Goal: Information Seeking & Learning: Check status

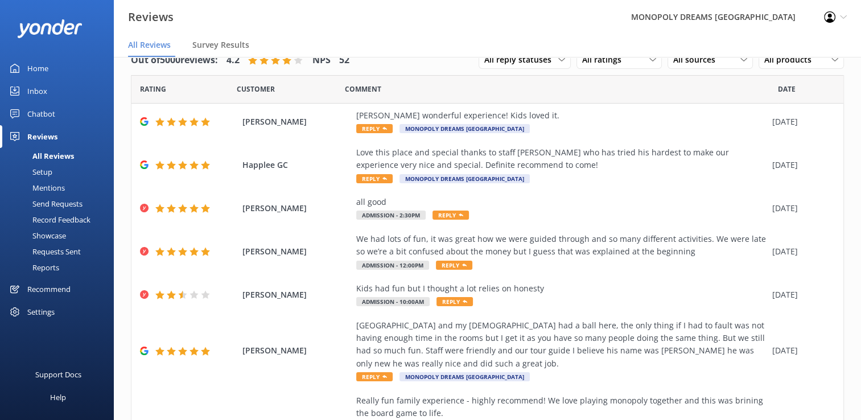
scroll to position [329, 0]
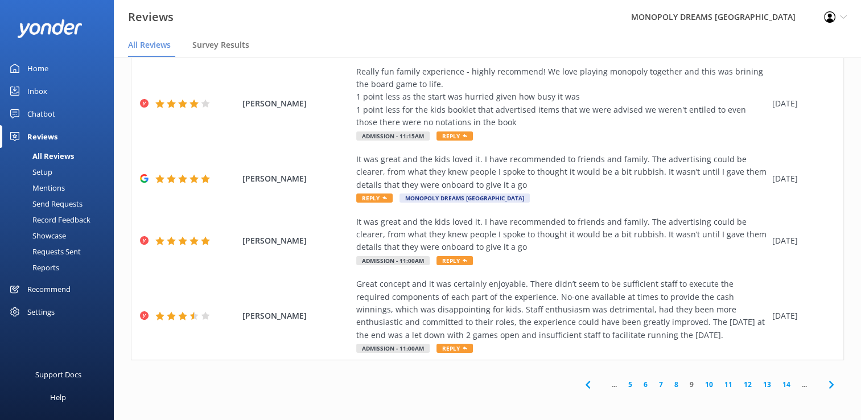
click at [625, 381] on link "5" at bounding box center [629, 384] width 15 height 11
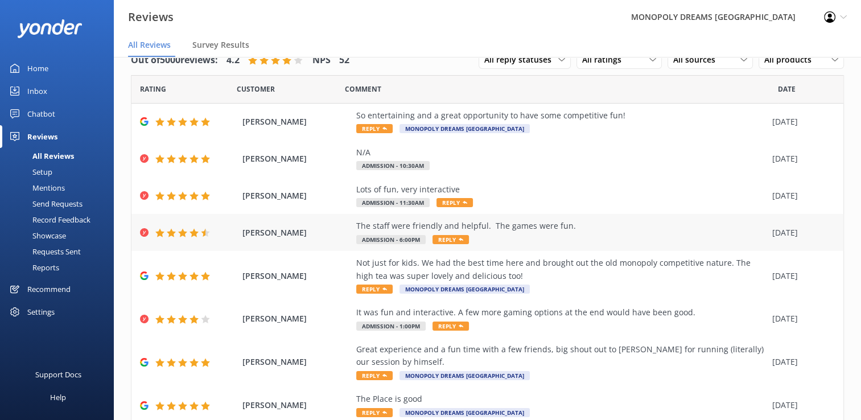
scroll to position [138, 0]
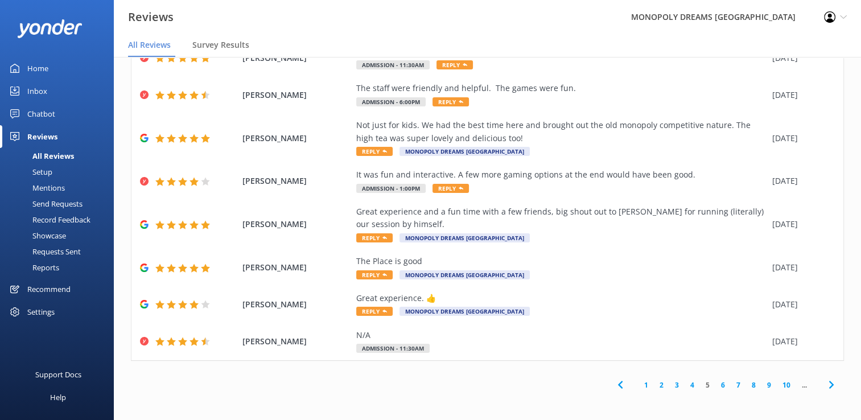
click at [638, 385] on link "1" at bounding box center [645, 384] width 15 height 11
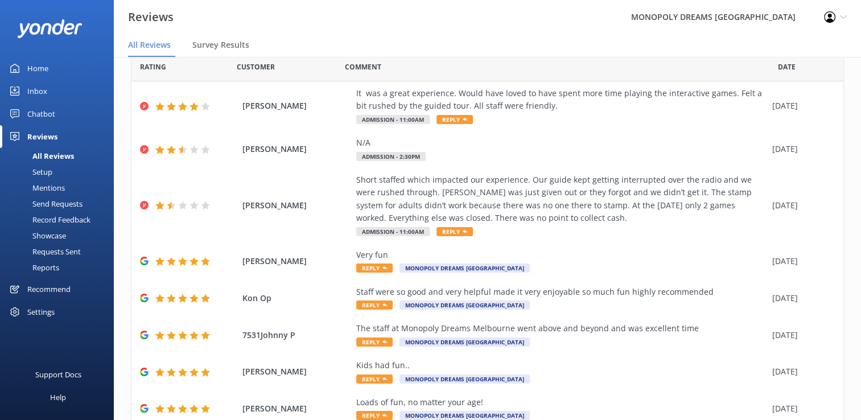
scroll to position [163, 0]
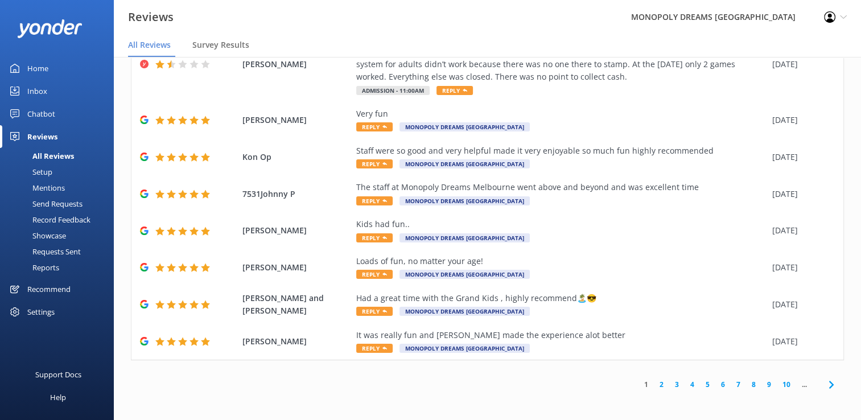
click at [824, 380] on icon at bounding box center [831, 385] width 14 height 14
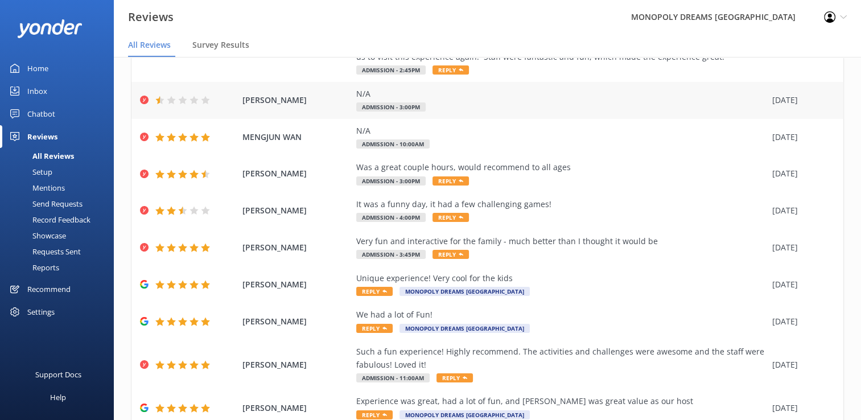
scroll to position [122, 0]
click at [540, 101] on div "N/A Admission - 3:00pm" at bounding box center [561, 101] width 410 height 26
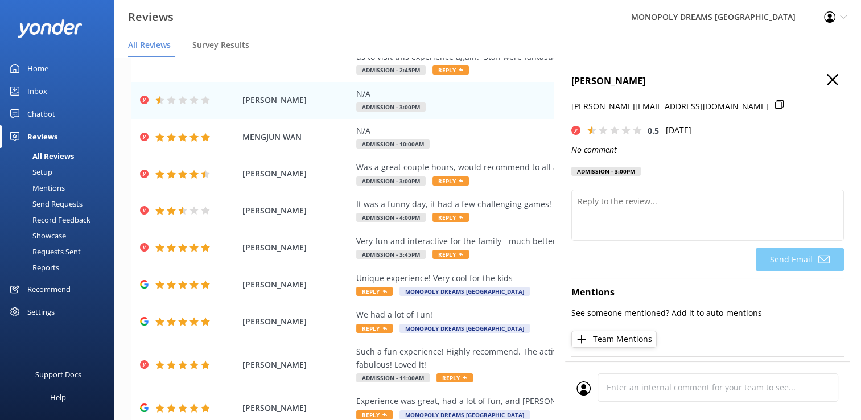
click at [827, 85] on button "button" at bounding box center [832, 80] width 11 height 13
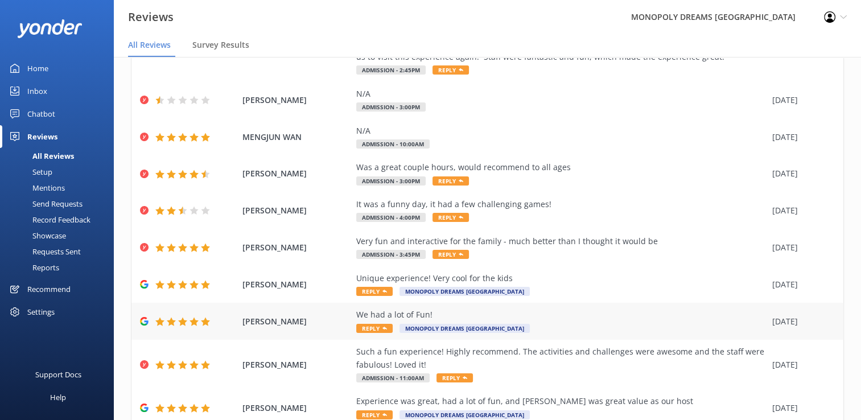
scroll to position [189, 0]
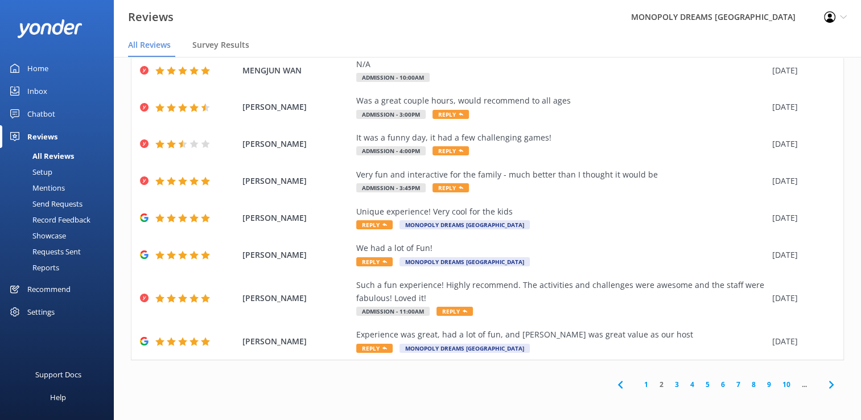
click at [639, 381] on link "1" at bounding box center [645, 384] width 15 height 11
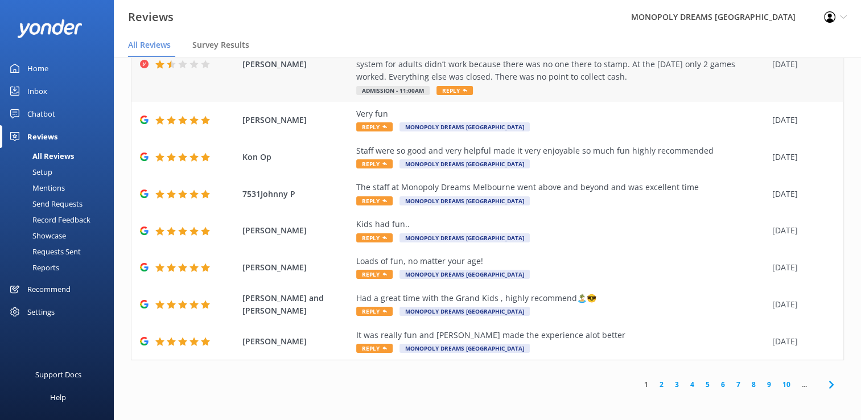
scroll to position [22, 0]
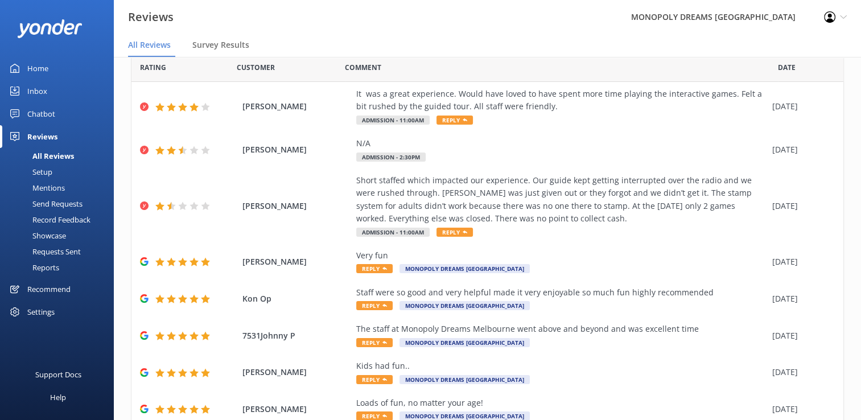
click at [33, 88] on div "Inbox" at bounding box center [37, 91] width 20 height 23
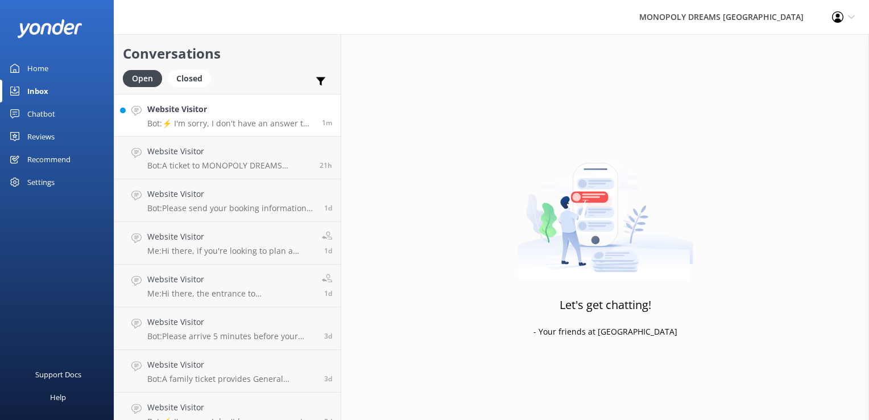
click at [224, 127] on p "Bot: ⚡ I'm sorry, I don't have an answer to your question. Could you please try…" at bounding box center [230, 123] width 166 height 10
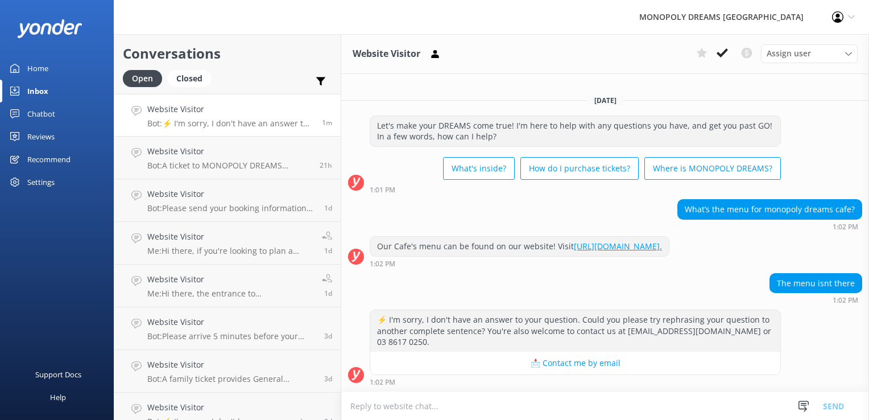
click at [620, 249] on link "[URL][DOMAIN_NAME]." at bounding box center [618, 246] width 88 height 11
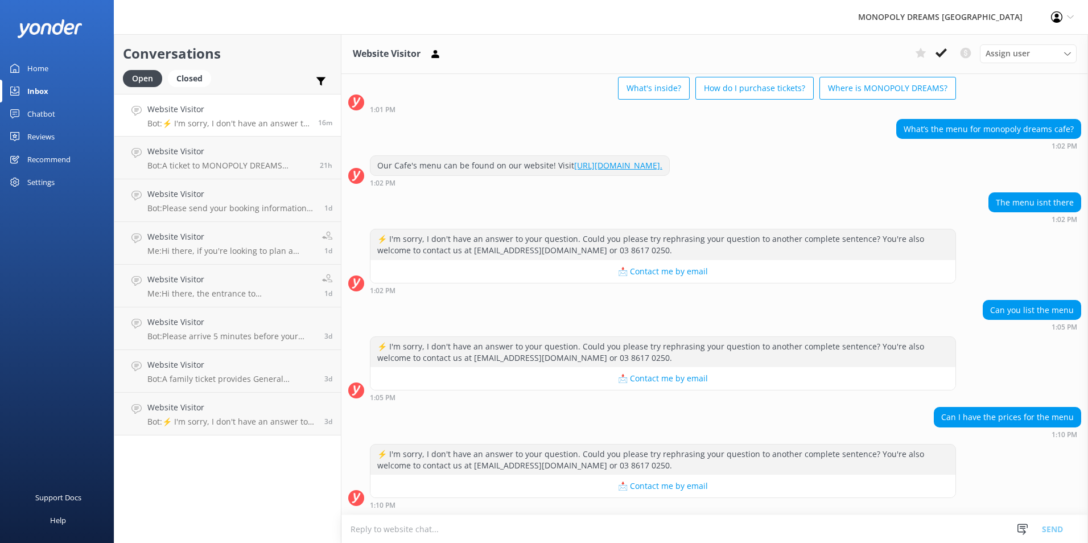
scroll to position [58, 0]
